Goal: Task Accomplishment & Management: Use online tool/utility

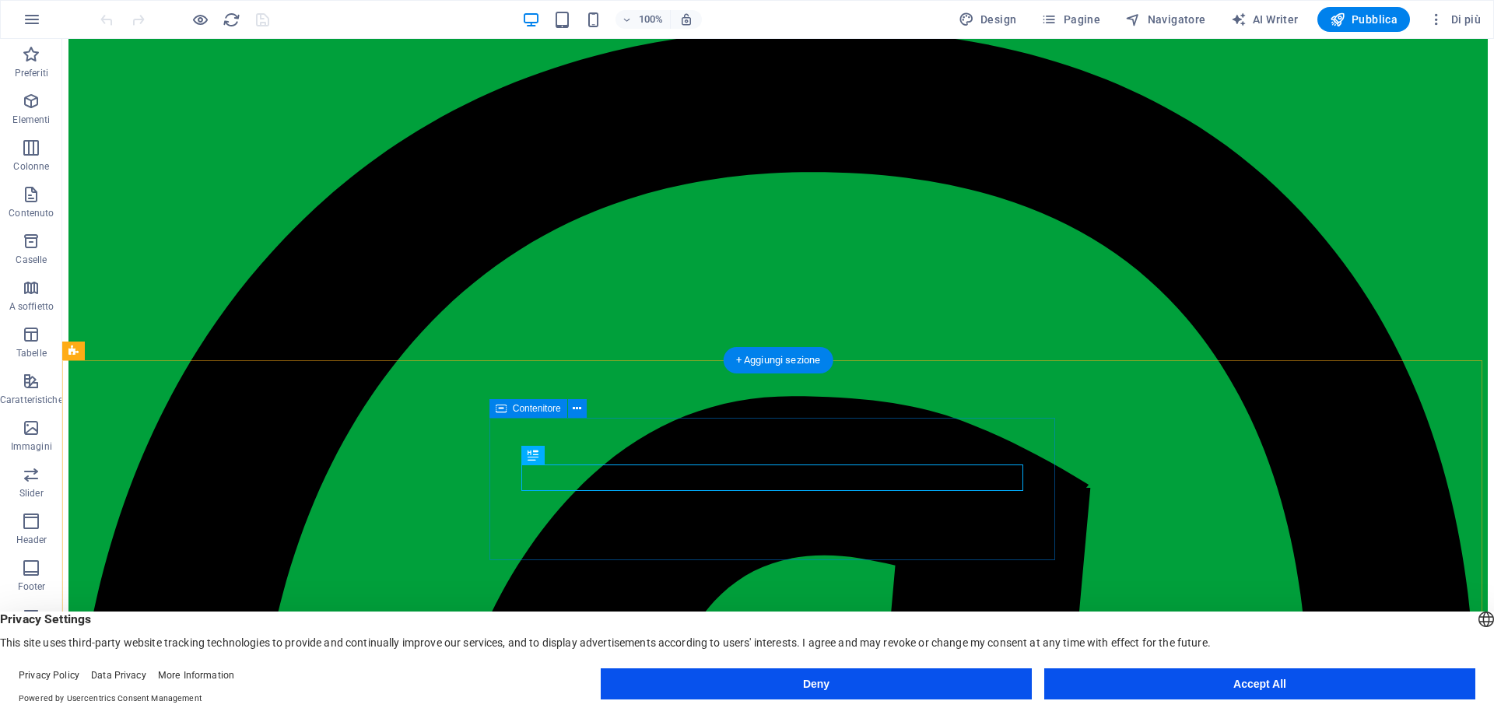
scroll to position [145, 0]
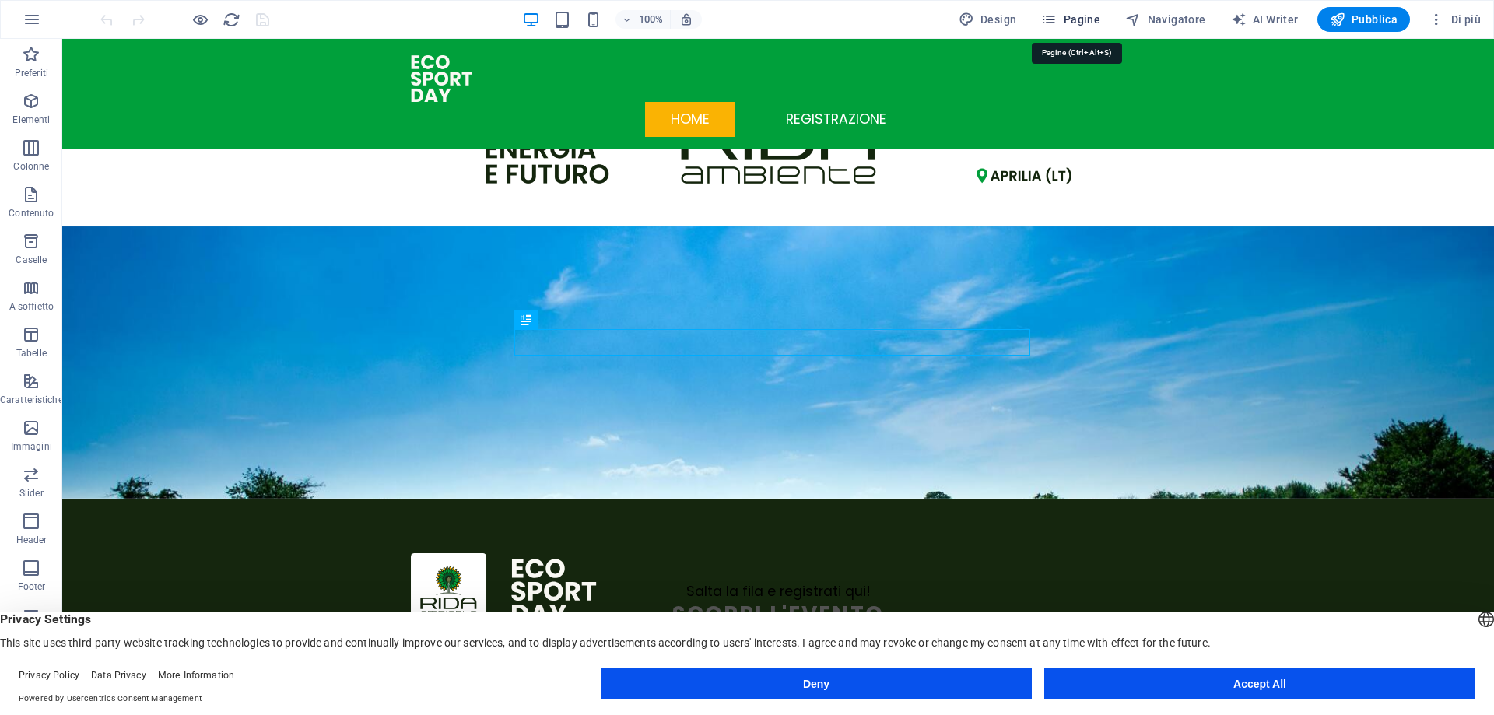
click at [1081, 9] on button "Pagine" at bounding box center [1071, 19] width 72 height 25
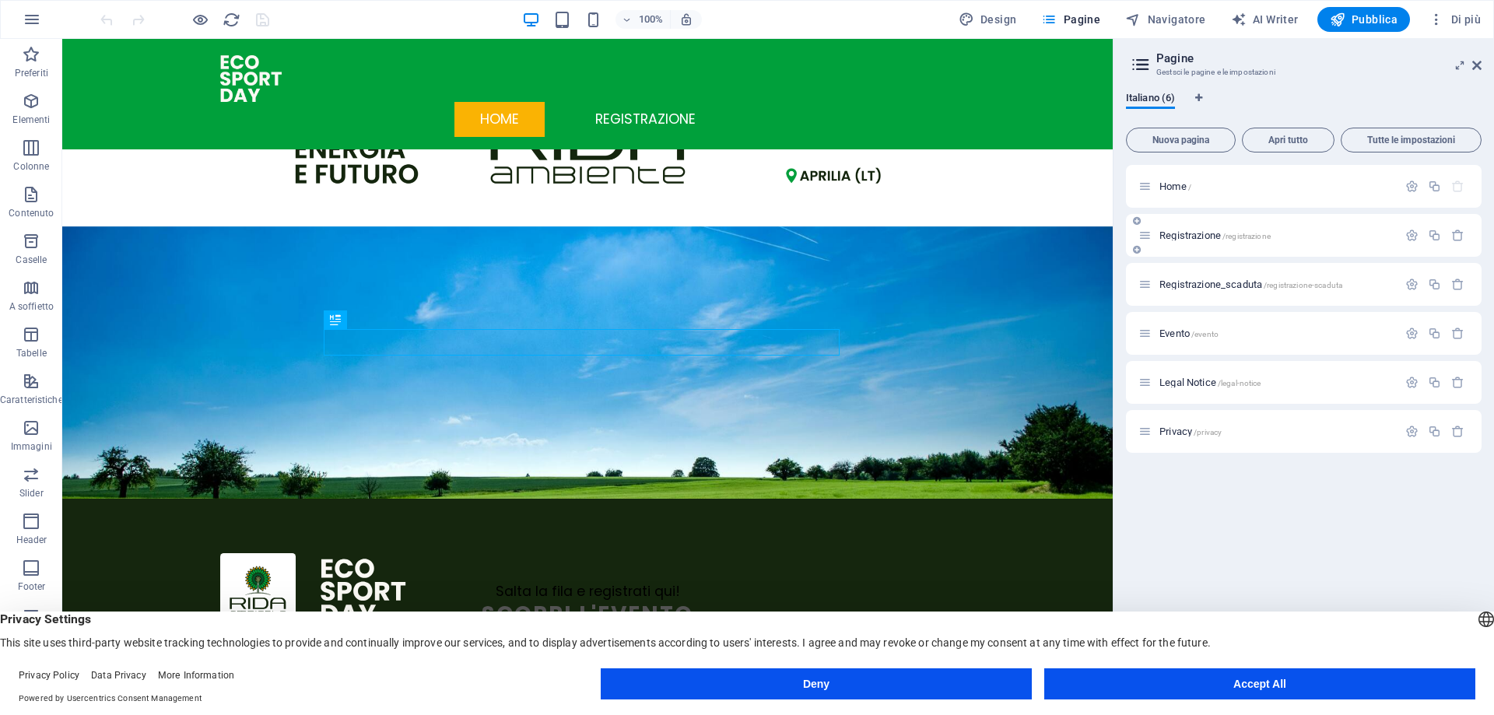
click at [1306, 218] on div "Registrazione /registrazione" at bounding box center [1304, 235] width 356 height 43
click at [1243, 233] on span "/registrazione" at bounding box center [1246, 236] width 48 height 9
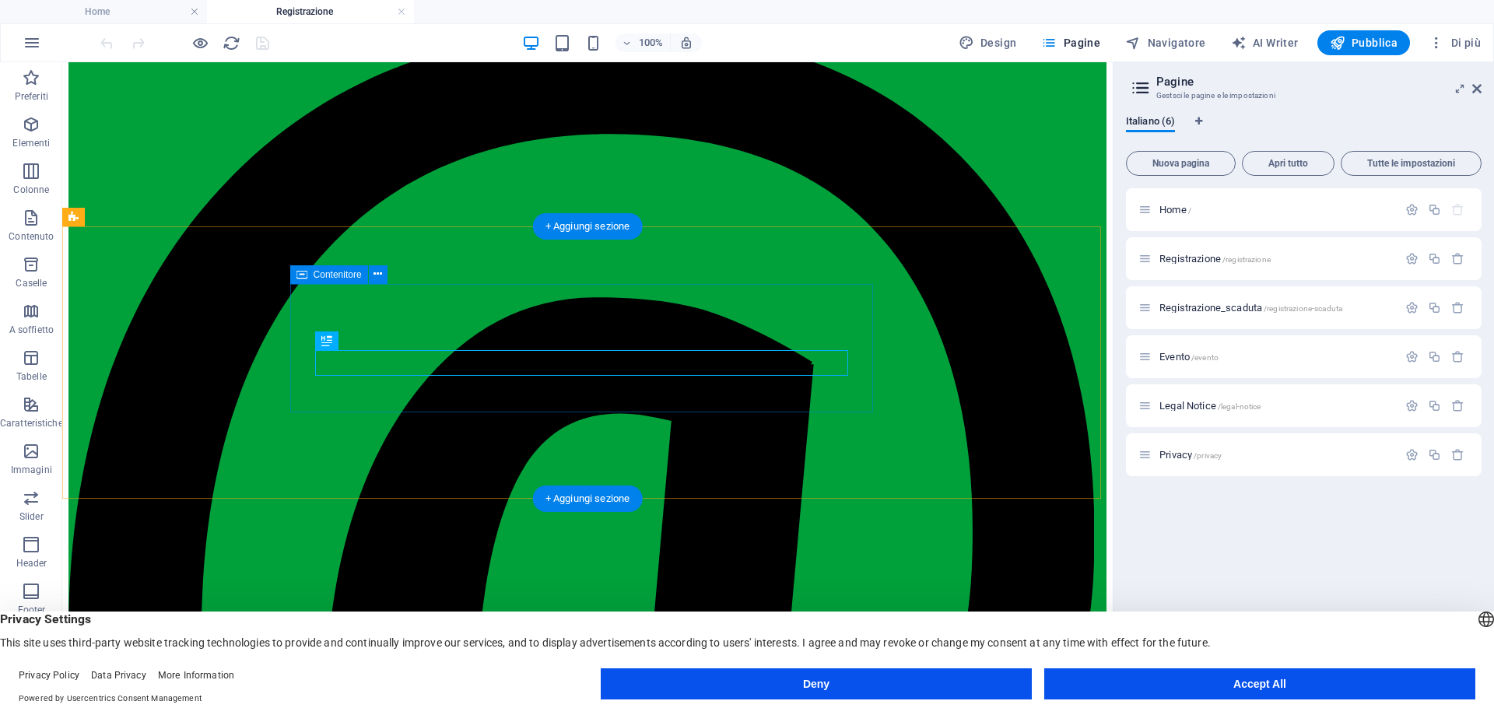
scroll to position [169, 0]
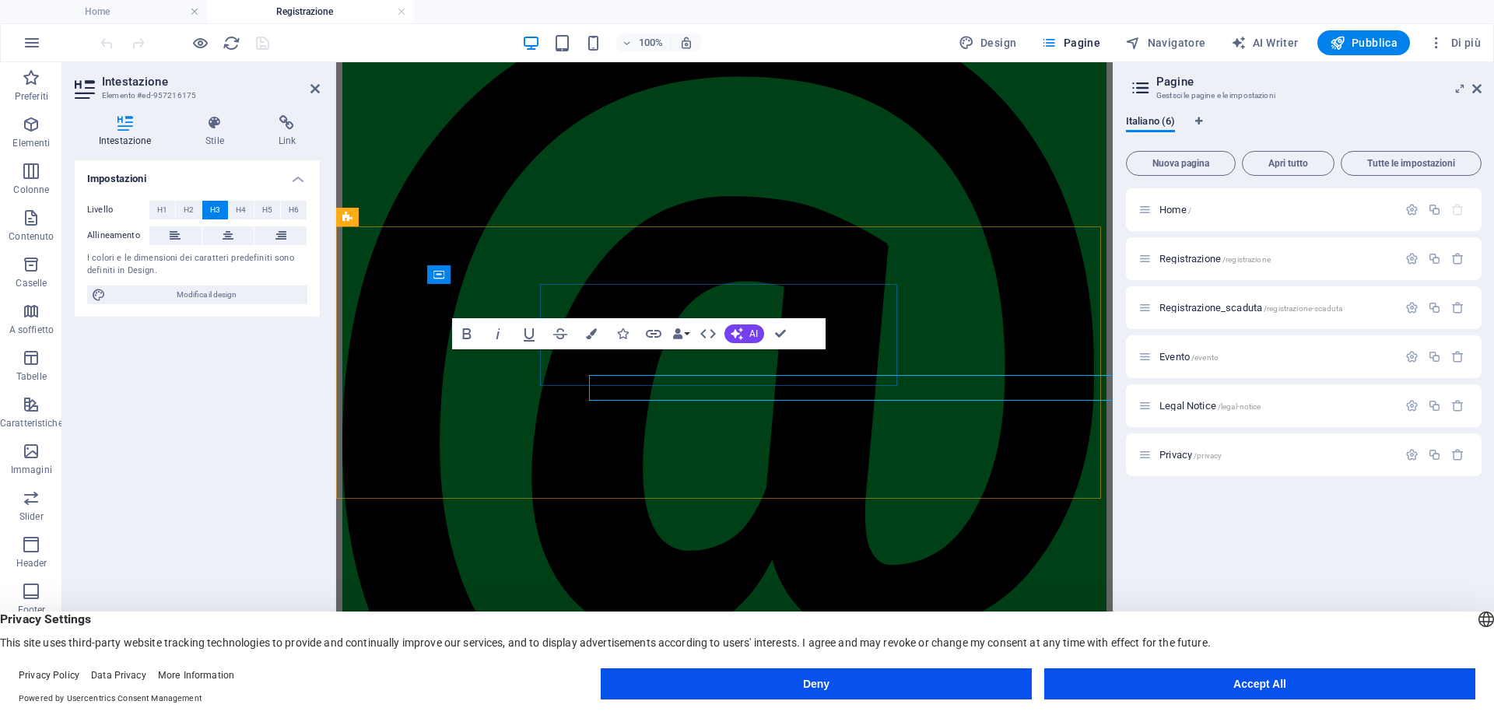
scroll to position [144, 0]
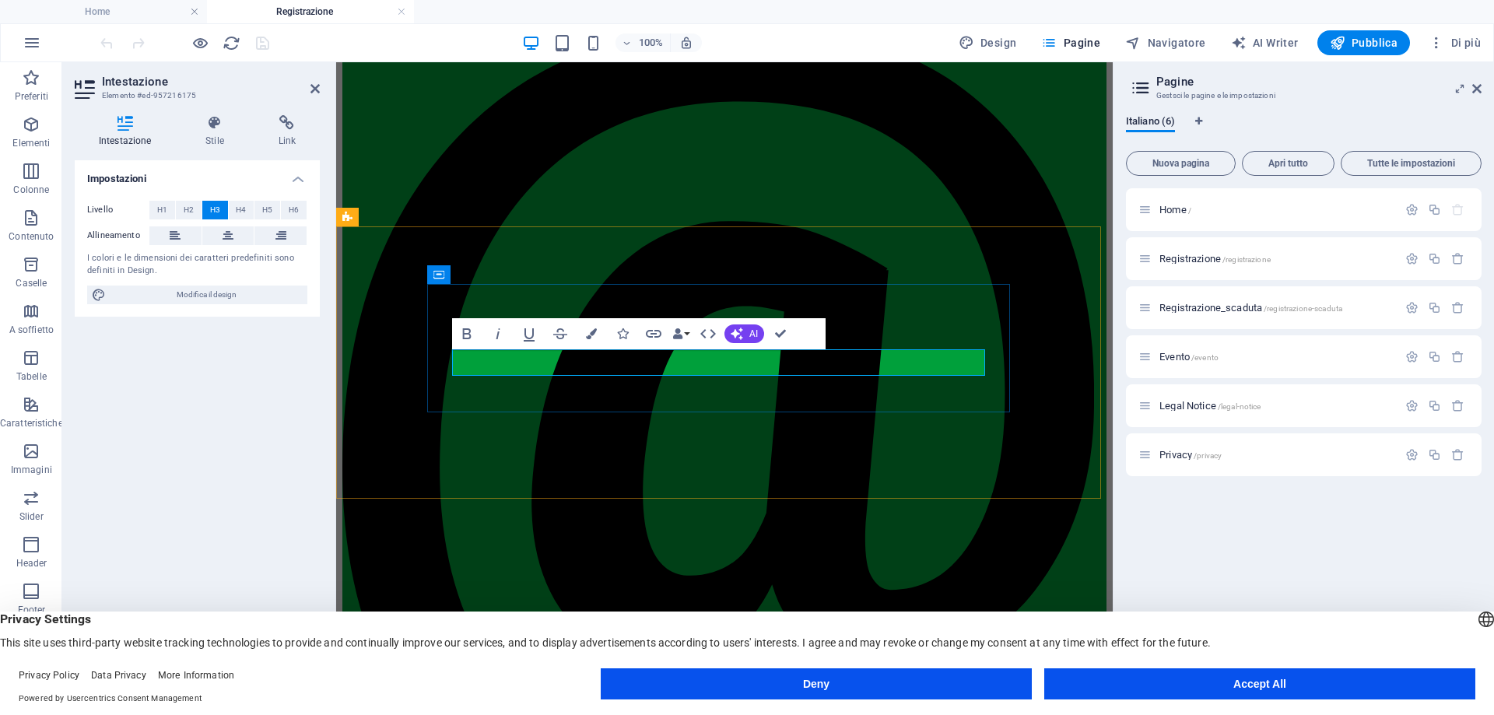
drag, startPoint x: 709, startPoint y: 363, endPoint x: 842, endPoint y: 354, distance: 133.3
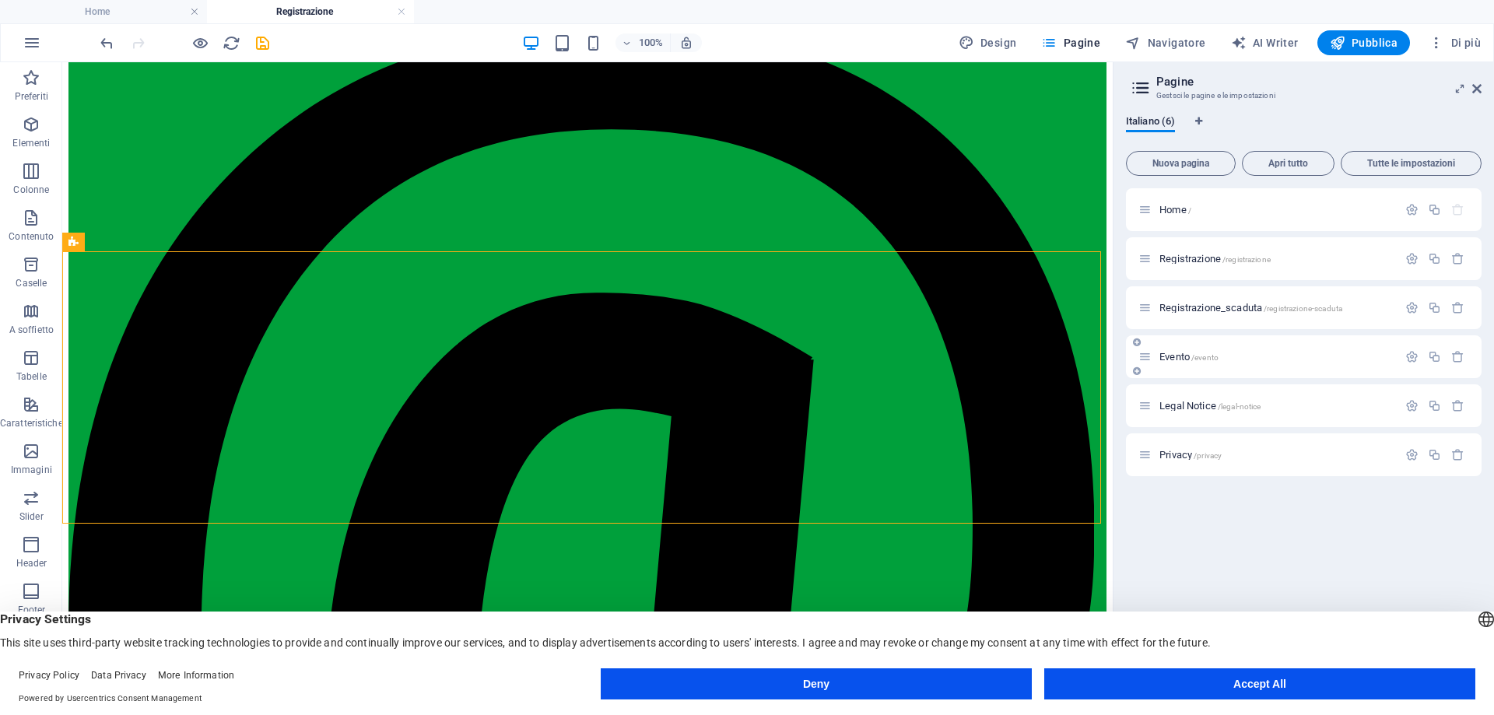
click at [1255, 356] on p "Evento /evento" at bounding box center [1275, 357] width 233 height 10
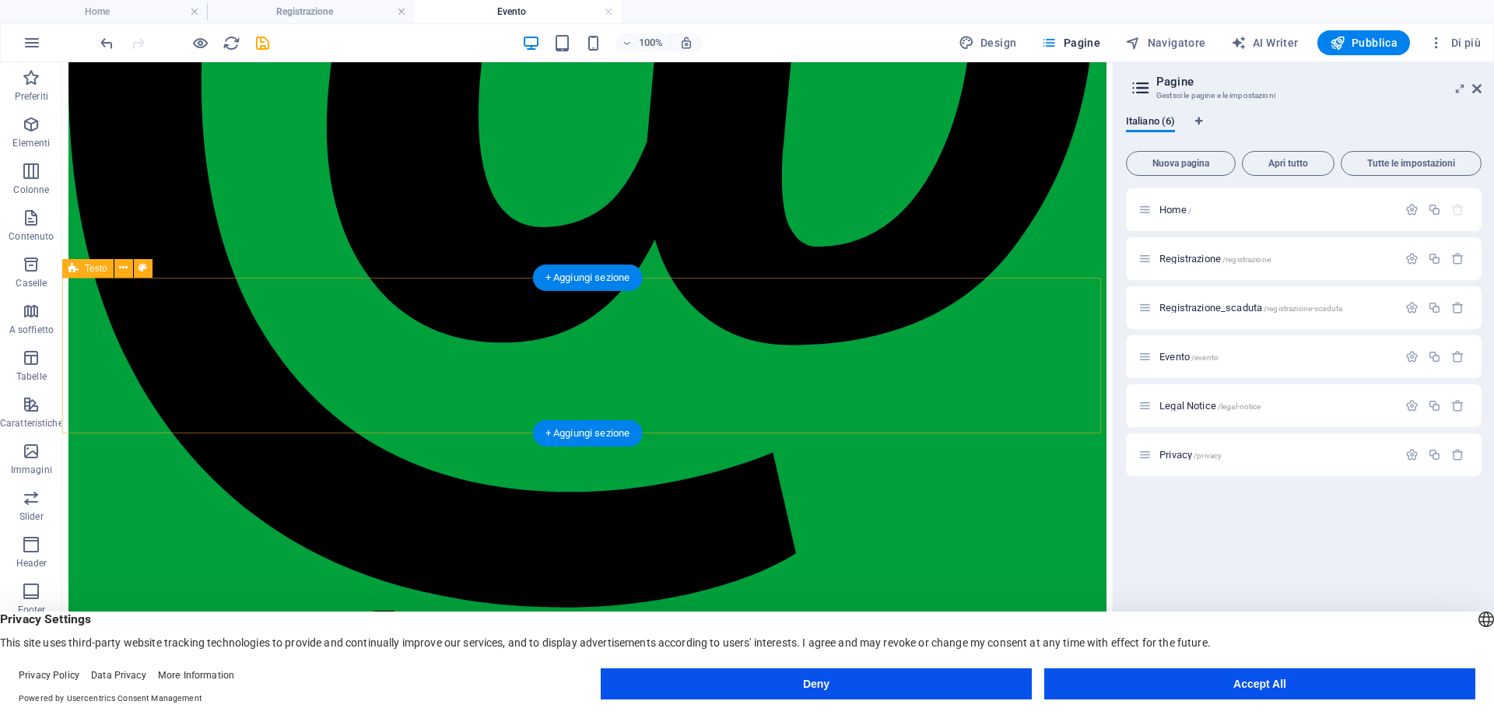
scroll to position [726, 0]
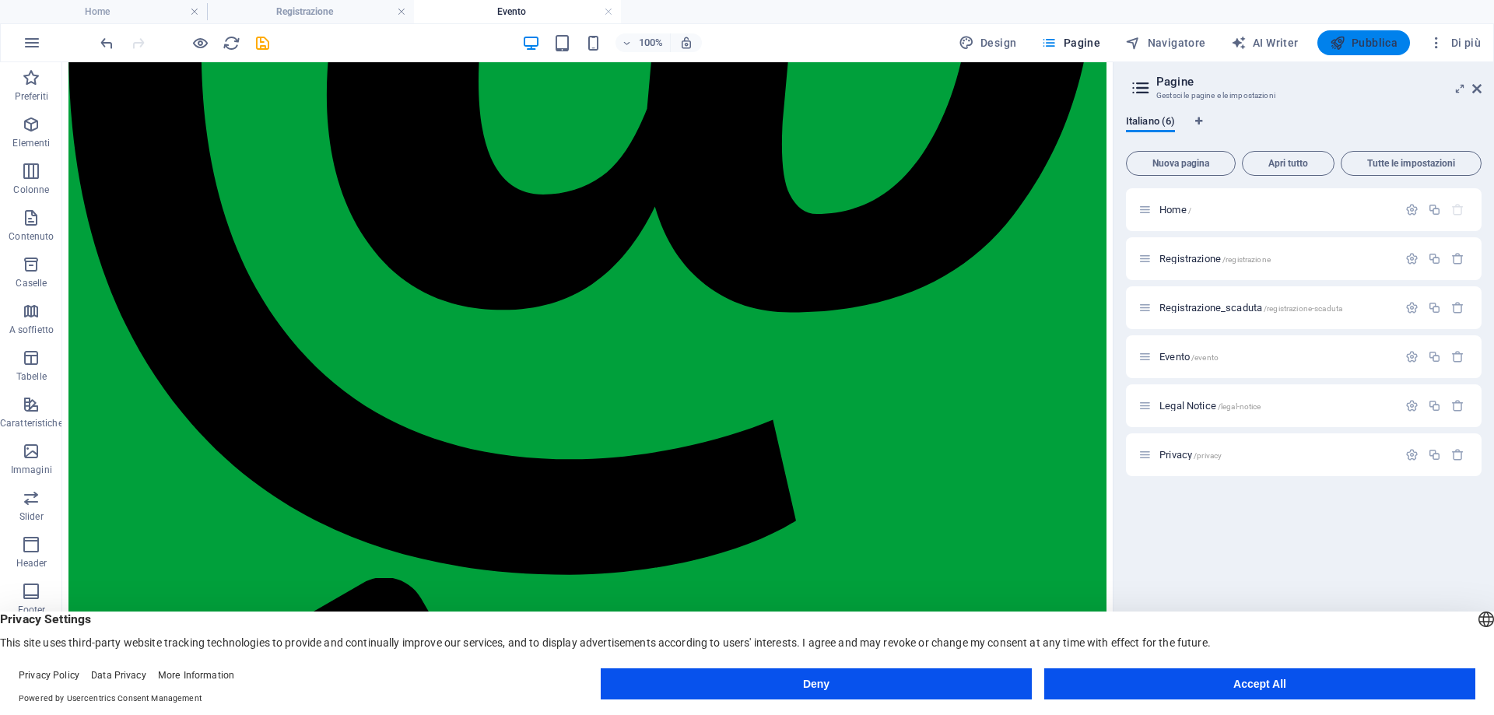
click at [1379, 39] on span "Pubblica" at bounding box center [1363, 43] width 68 height 16
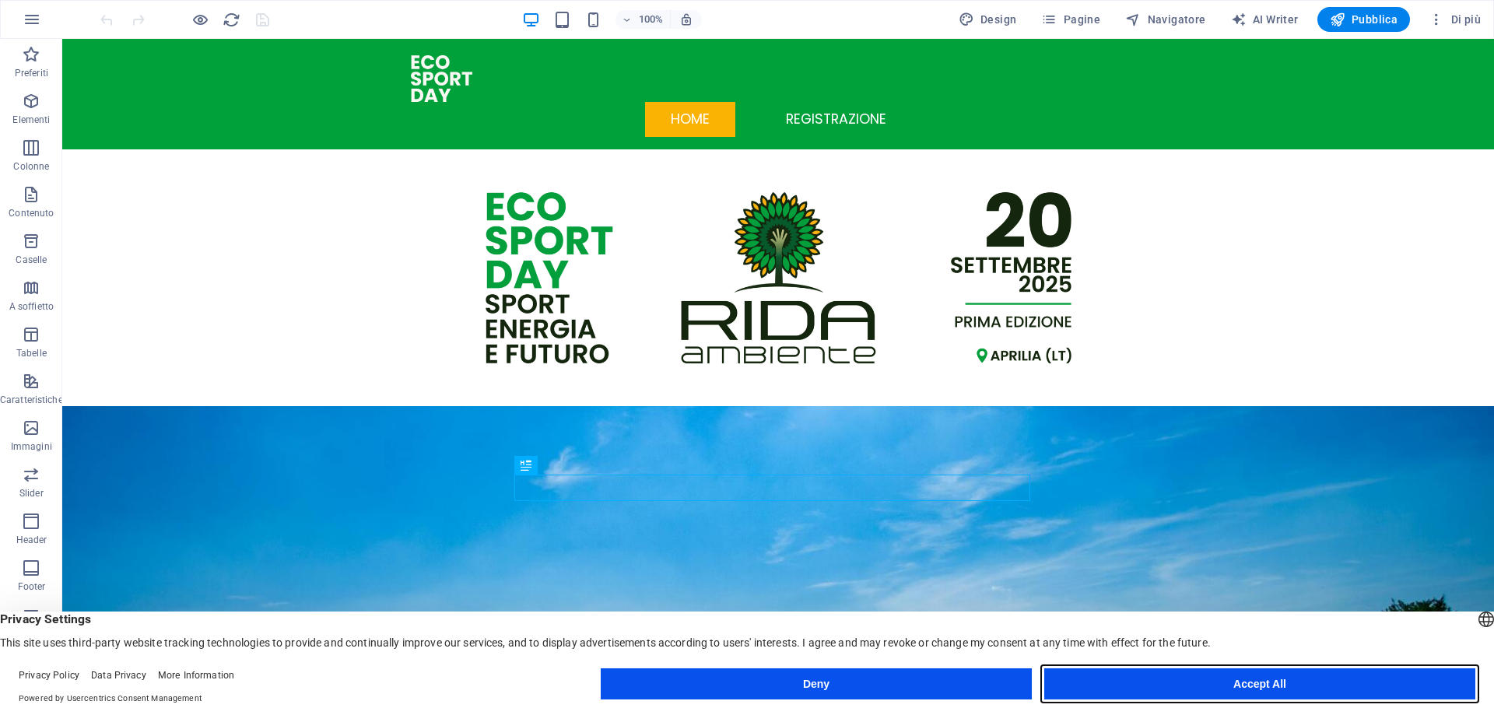
click at [1147, 684] on button "Accept All" at bounding box center [1259, 683] width 431 height 31
